Goal: Task Accomplishment & Management: Manage account settings

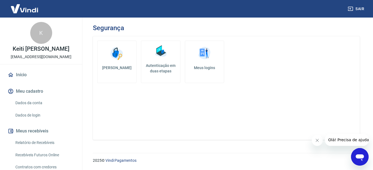
click at [34, 8] on img at bounding box center [25, 8] width 36 height 17
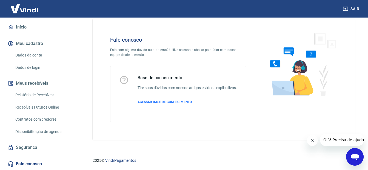
scroll to position [15, 0]
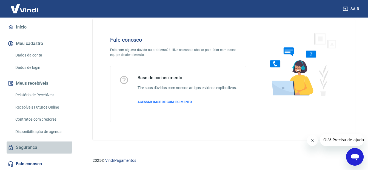
click at [38, 146] on link "Segurança" at bounding box center [41, 148] width 69 height 12
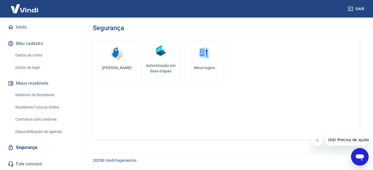
click at [54, 119] on link "Contratos com credores" at bounding box center [44, 119] width 62 height 11
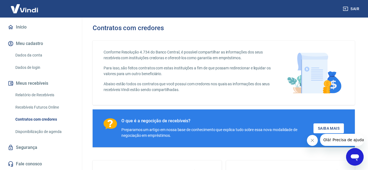
scroll to position [50, 0]
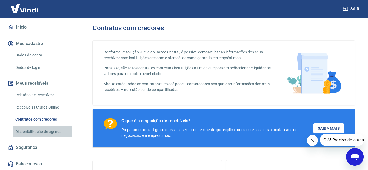
click at [26, 135] on link "Disponibilização de agenda" at bounding box center [44, 131] width 62 height 11
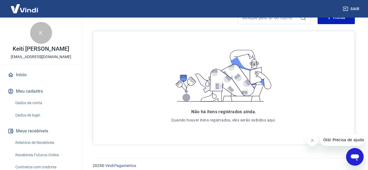
click at [40, 81] on link "Início" at bounding box center [41, 75] width 69 height 12
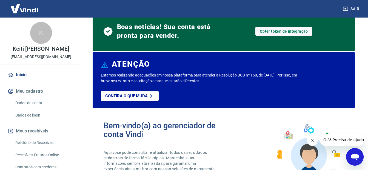
scroll to position [18, 0]
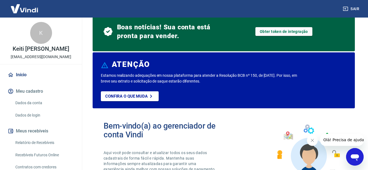
click at [15, 79] on link "Início" at bounding box center [41, 75] width 69 height 12
click at [30, 78] on link "Início" at bounding box center [41, 75] width 69 height 12
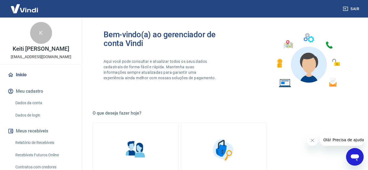
scroll to position [109, 0]
click at [41, 80] on link "Início" at bounding box center [41, 75] width 69 height 12
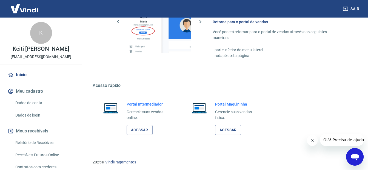
scroll to position [378, 0]
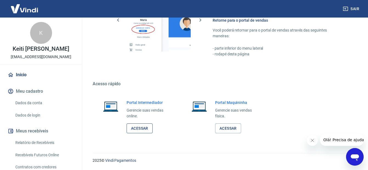
click at [146, 132] on link "Acessar" at bounding box center [140, 128] width 26 height 10
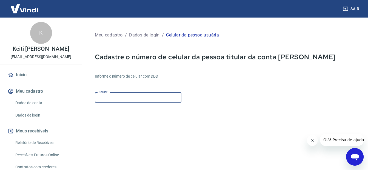
click at [164, 99] on input "Celular" at bounding box center [138, 97] width 87 height 10
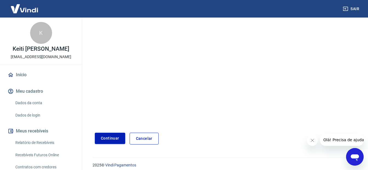
scroll to position [90, 0]
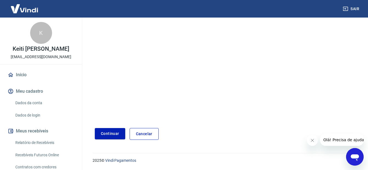
type input "[PHONE_NUMBER]"
click at [104, 127] on form "Informe o número de celular com DDD Celular [PHONE_NUMBER] Celular Continuar Ca…" at bounding box center [225, 59] width 260 height 161
click at [105, 132] on button "Continuar" at bounding box center [110, 133] width 30 height 11
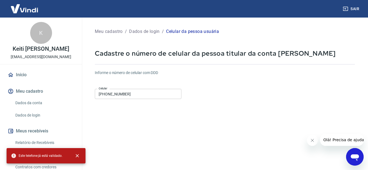
scroll to position [0, 0]
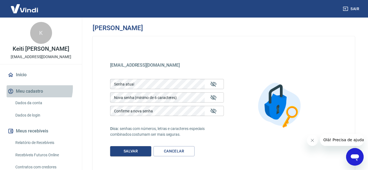
click at [35, 94] on button "Meu cadastro" at bounding box center [41, 91] width 69 height 12
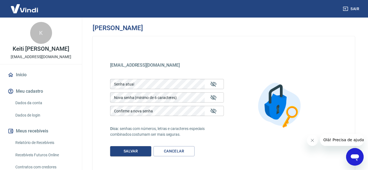
click at [41, 97] on button "Meu cadastro" at bounding box center [41, 91] width 69 height 12
click at [42, 108] on link "Dados da conta" at bounding box center [44, 102] width 62 height 11
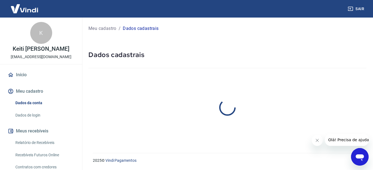
select select "RS"
select select "business"
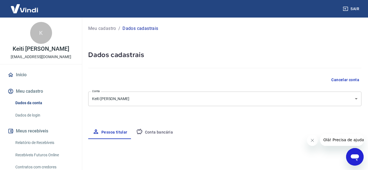
type input "(51) 98193-8853"
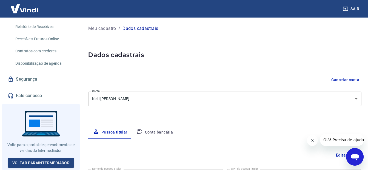
click at [160, 134] on button "Conta bancária" at bounding box center [155, 132] width 46 height 13
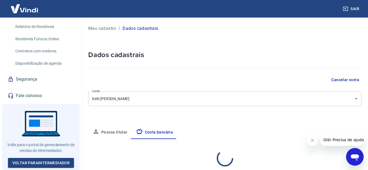
select select "1"
